Goal: Understand process/instructions

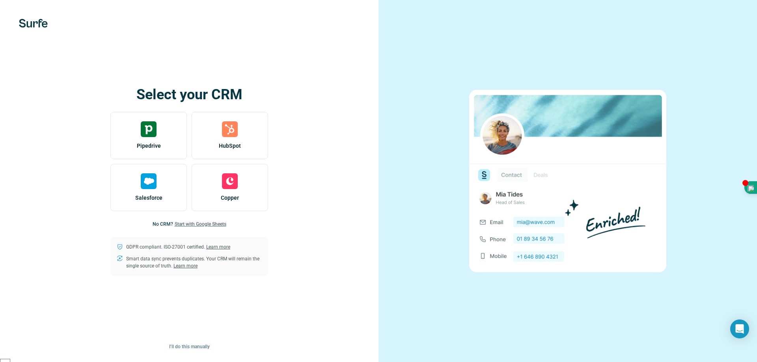
click at [208, 225] on span "Start with Google Sheets" at bounding box center [201, 224] width 52 height 7
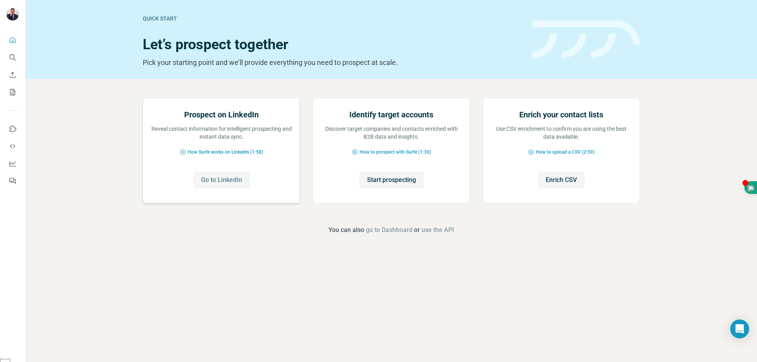
click at [224, 185] on span "Go to LinkedIn" at bounding box center [221, 179] width 41 height 9
